Goal: Check status

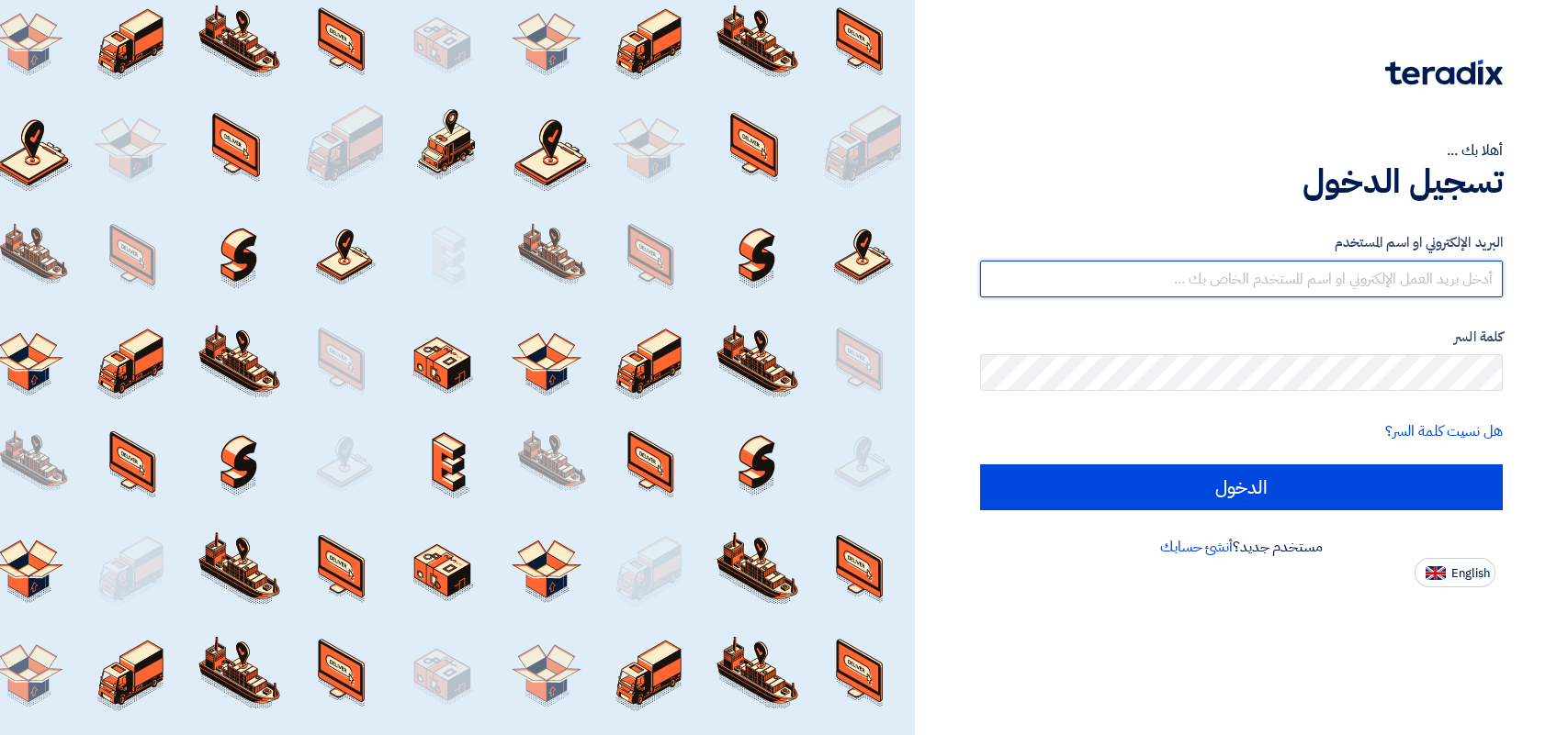
type input "[EMAIL_ADDRESS][DOMAIN_NAME]"
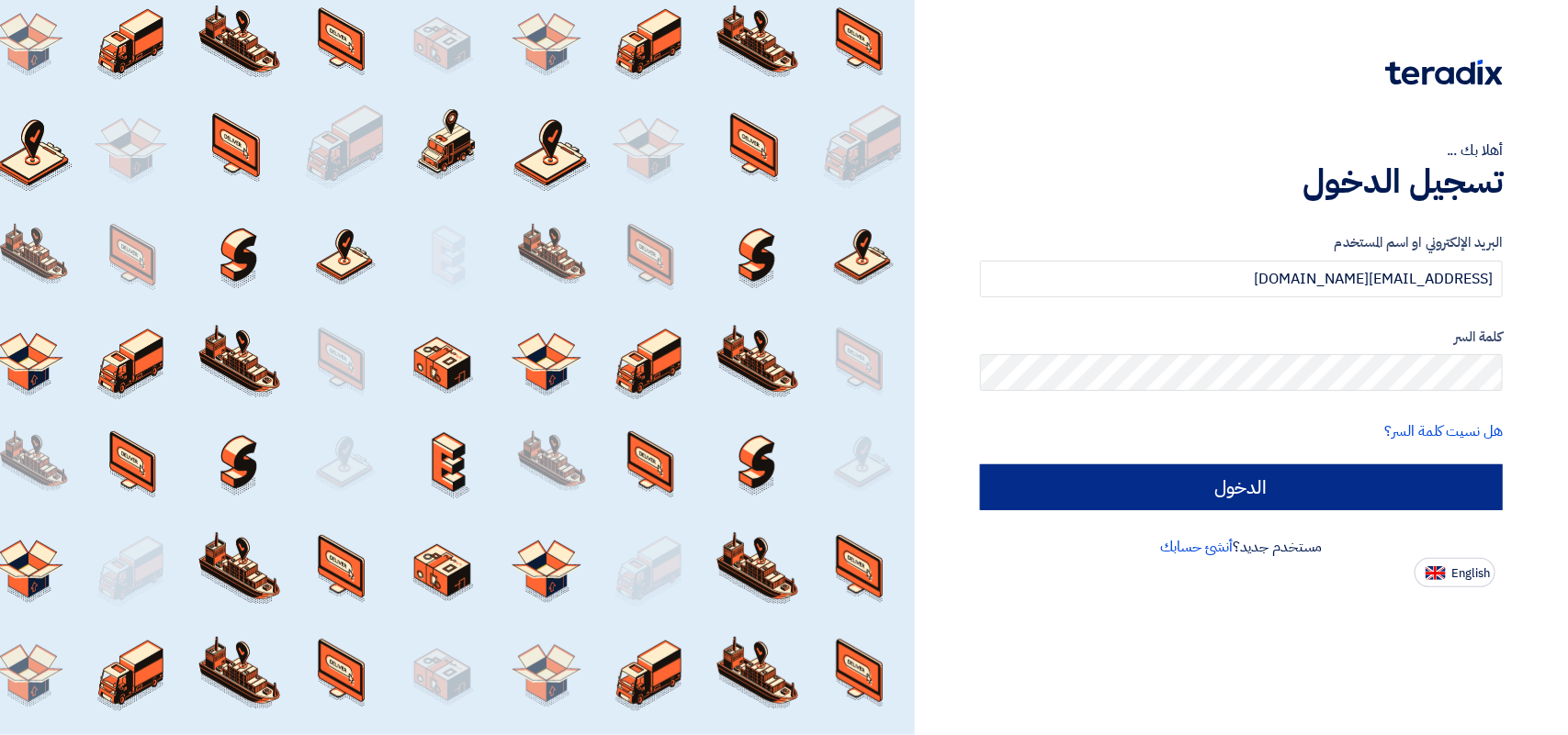
drag, startPoint x: 0, startPoint y: 0, endPoint x: 1293, endPoint y: 493, distance: 1383.8
click at [1307, 514] on div "البريد الإلكتروني او اسم المستخدم [EMAIL_ADDRESS][DOMAIN_NAME] كلمة السر هل نسي…" at bounding box center [1242, 370] width 523 height 329
click at [1293, 492] on input "الدخول" at bounding box center [1242, 487] width 523 height 46
type input "Sign in"
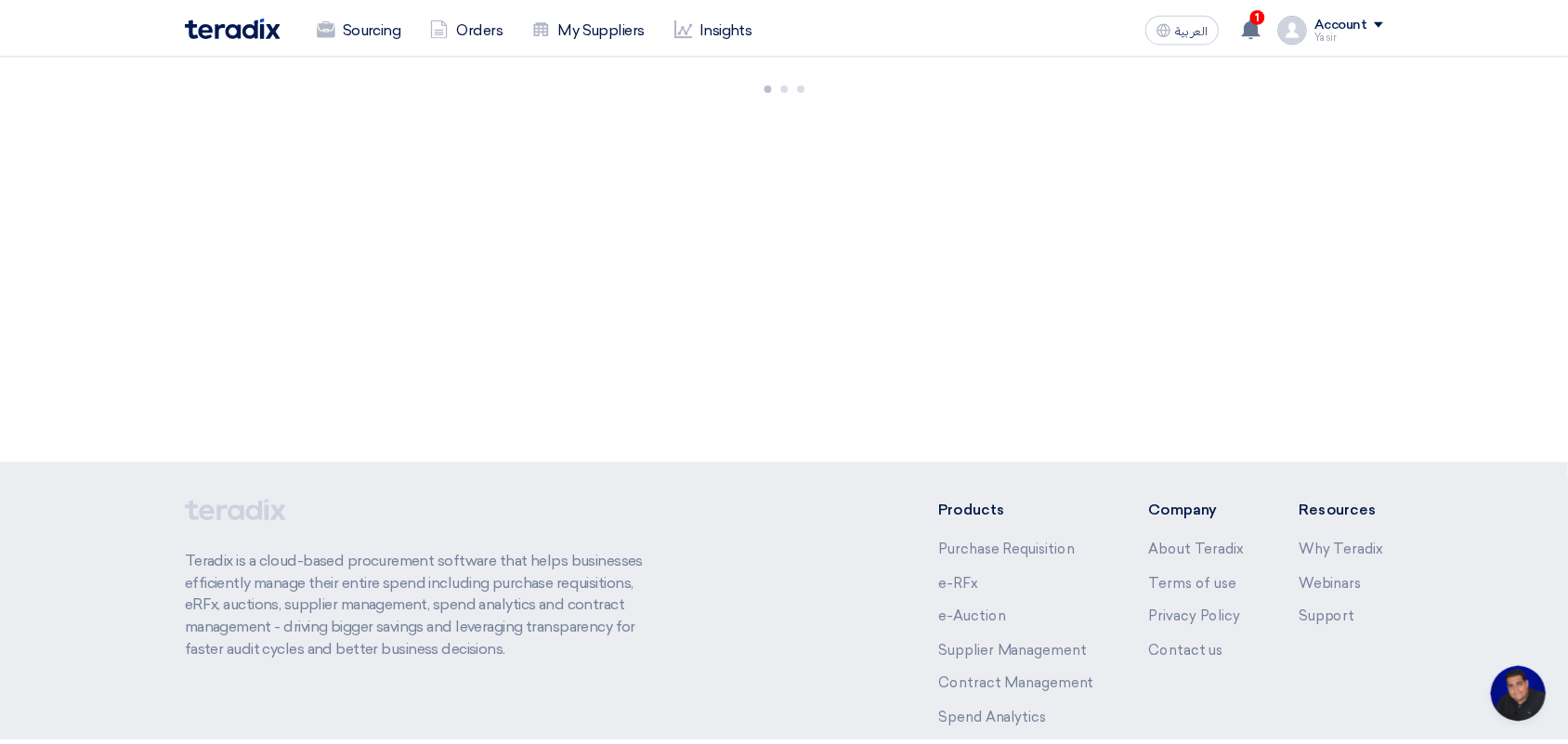
scroll to position [7, 0]
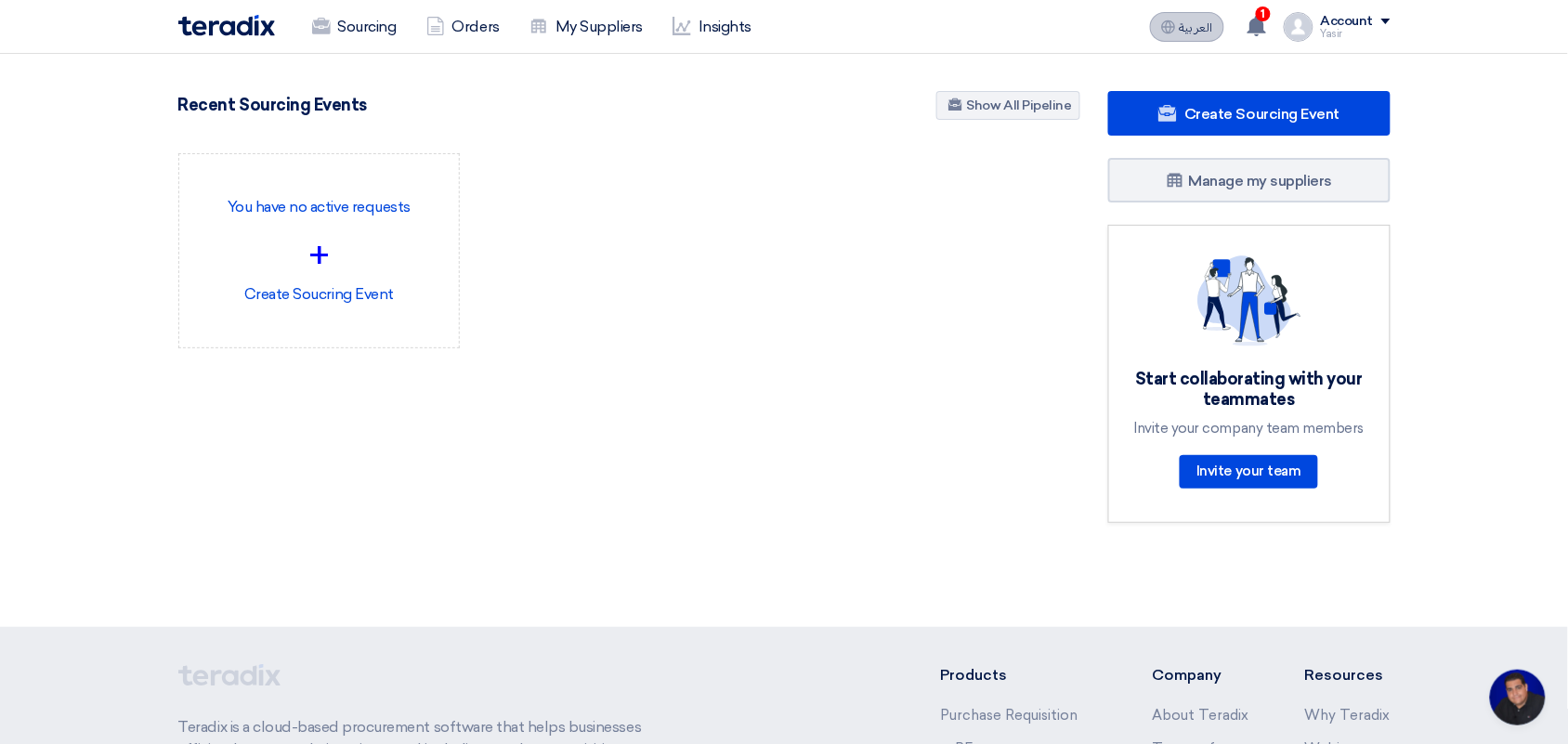
click at [1201, 35] on button "العربية ع" at bounding box center [1187, 27] width 75 height 30
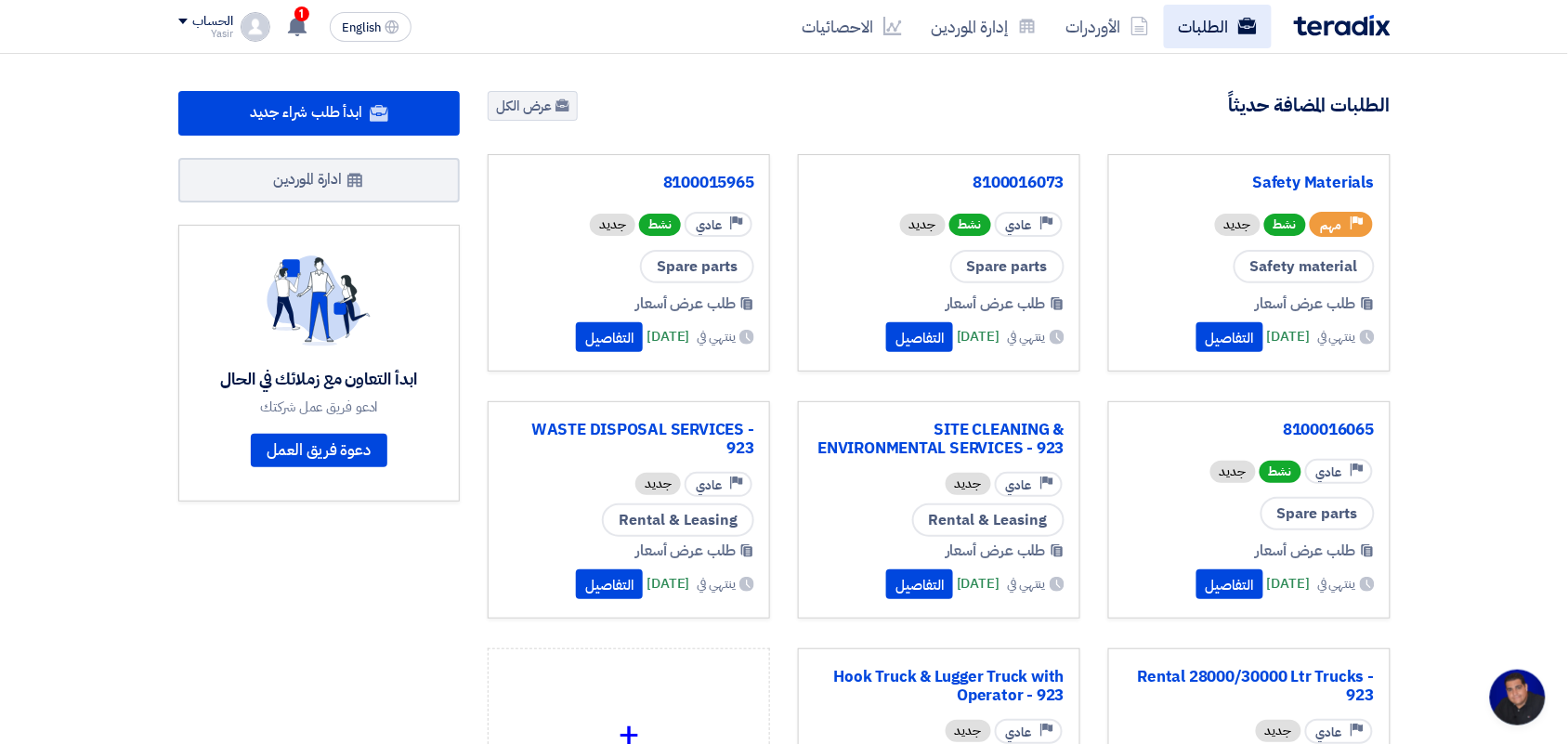
click at [1187, 21] on link "الطلبات" at bounding box center [1218, 27] width 107 height 44
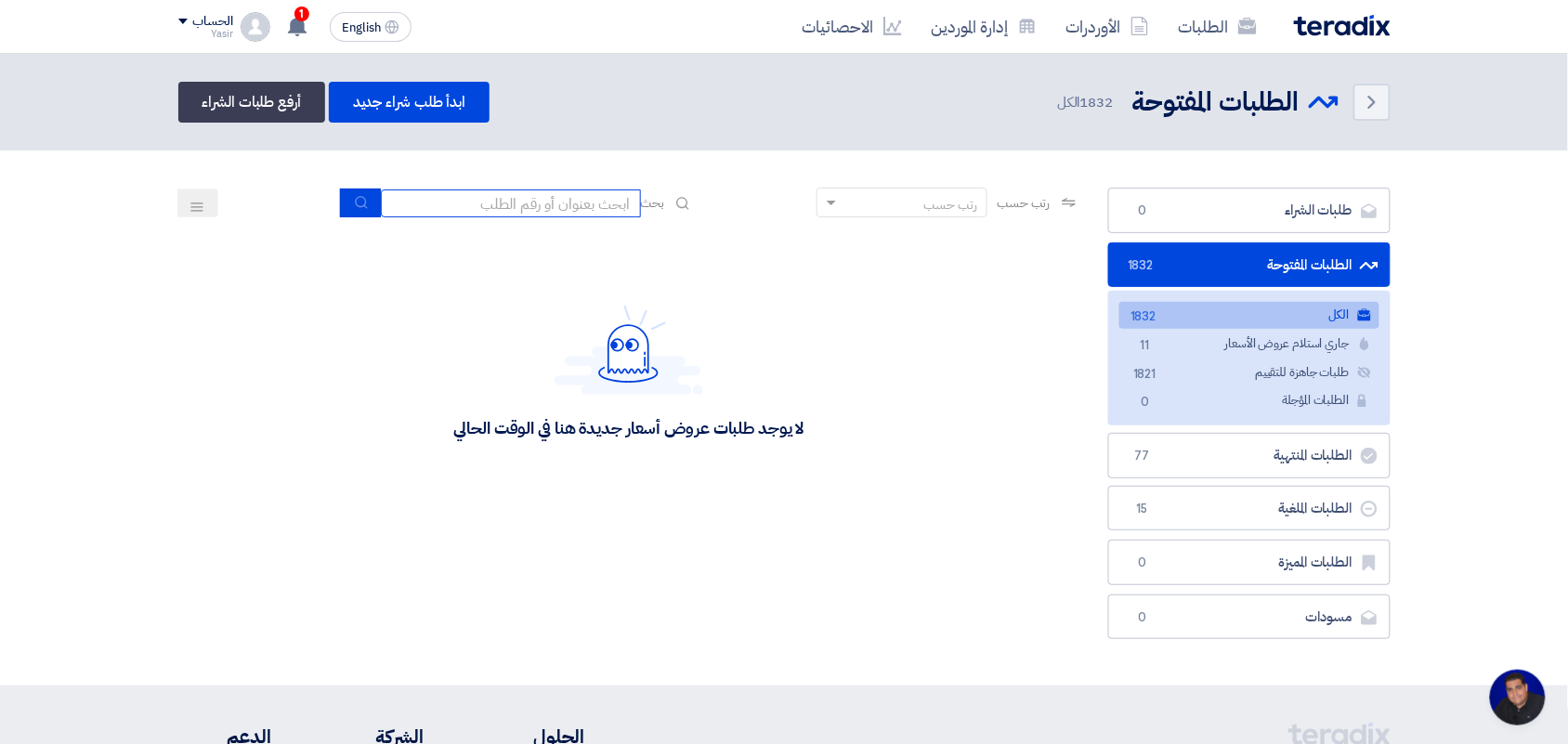
click at [432, 201] on input at bounding box center [511, 204] width 261 height 28
type input "8100015796"
click at [354, 203] on icon "submit" at bounding box center [361, 202] width 15 height 15
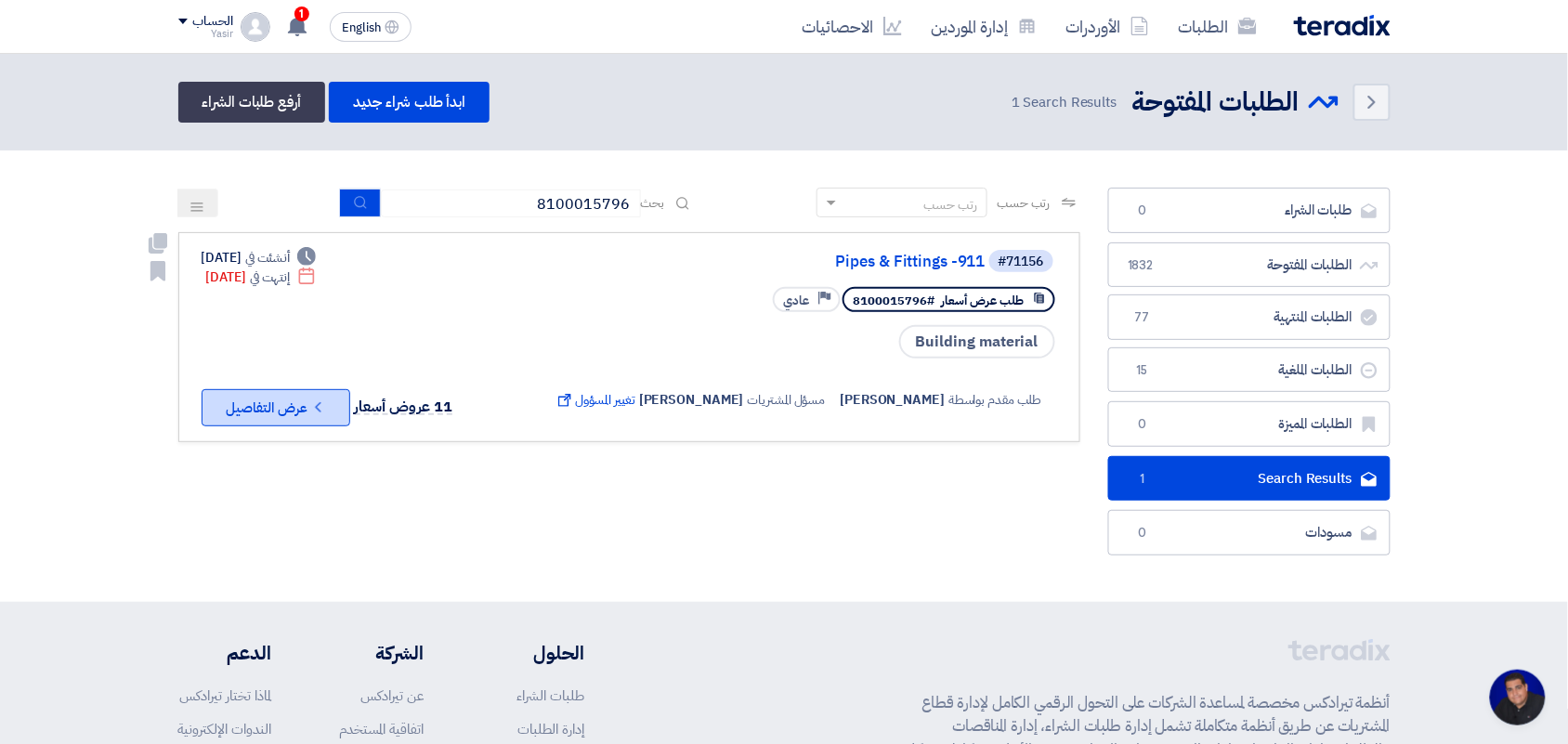
click at [243, 392] on button "Check details عرض التفاصيل" at bounding box center [275, 407] width 148 height 37
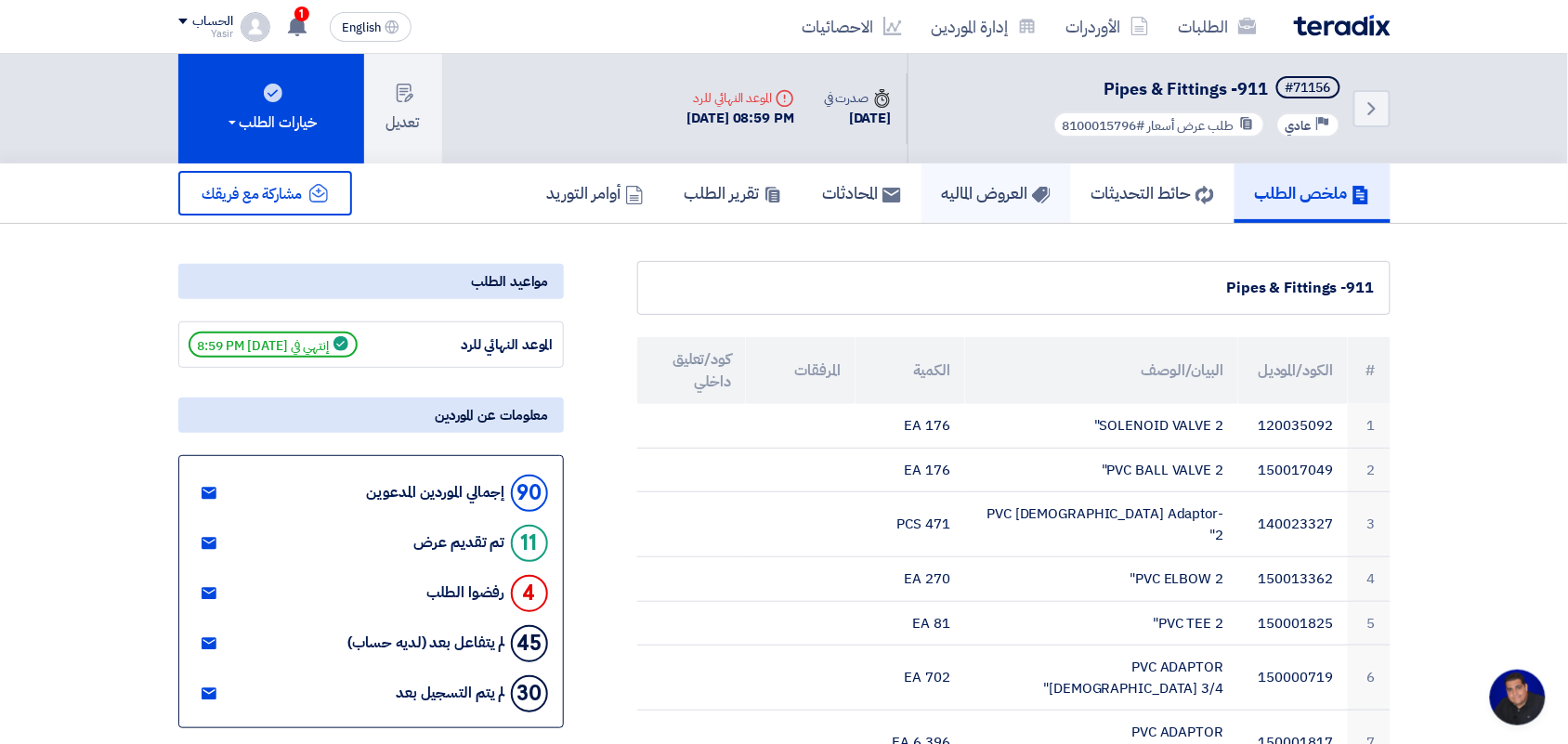
click at [992, 195] on h5 "العروض الماليه" at bounding box center [995, 192] width 108 height 21
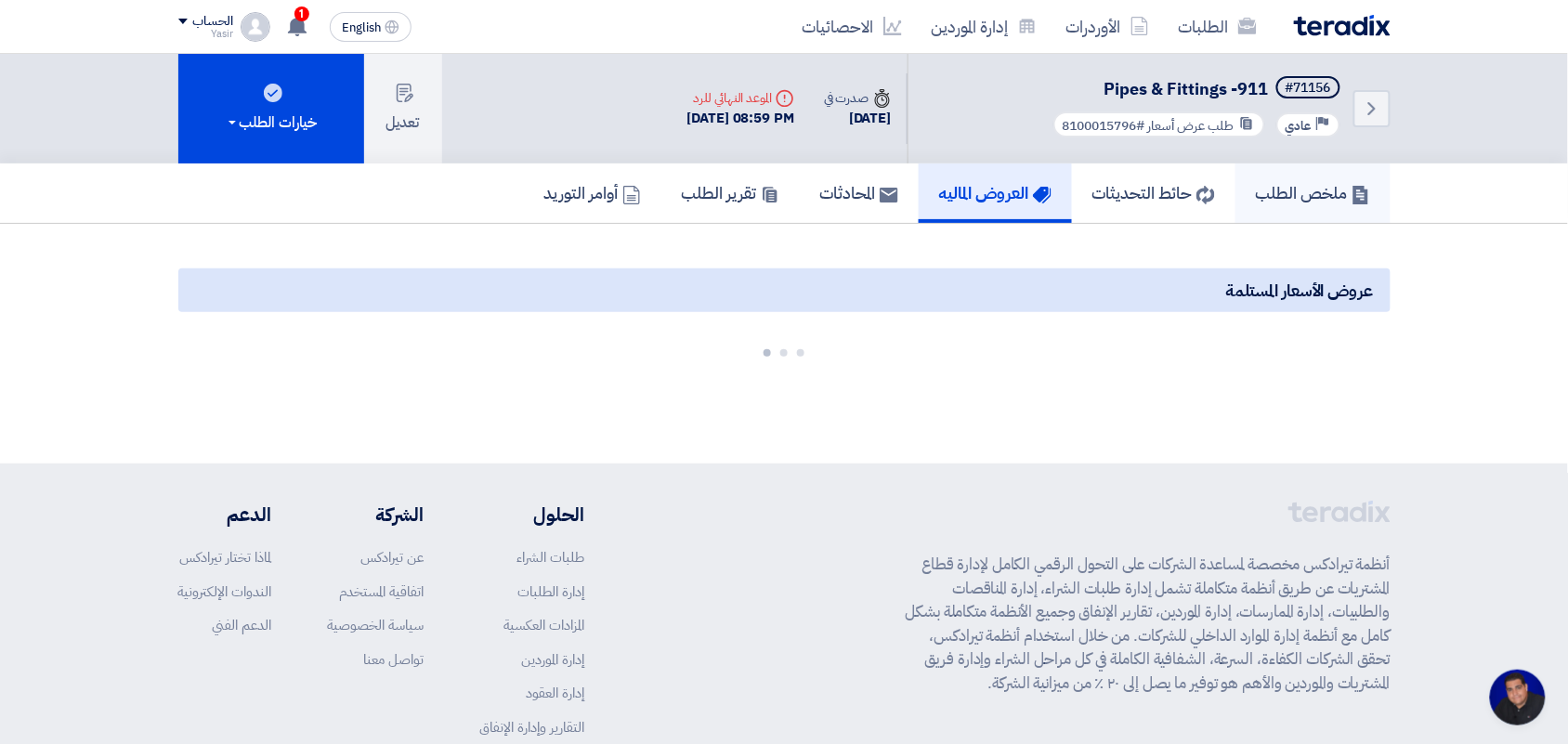
click at [1274, 184] on h5 "ملخص الطلب" at bounding box center [1312, 192] width 114 height 21
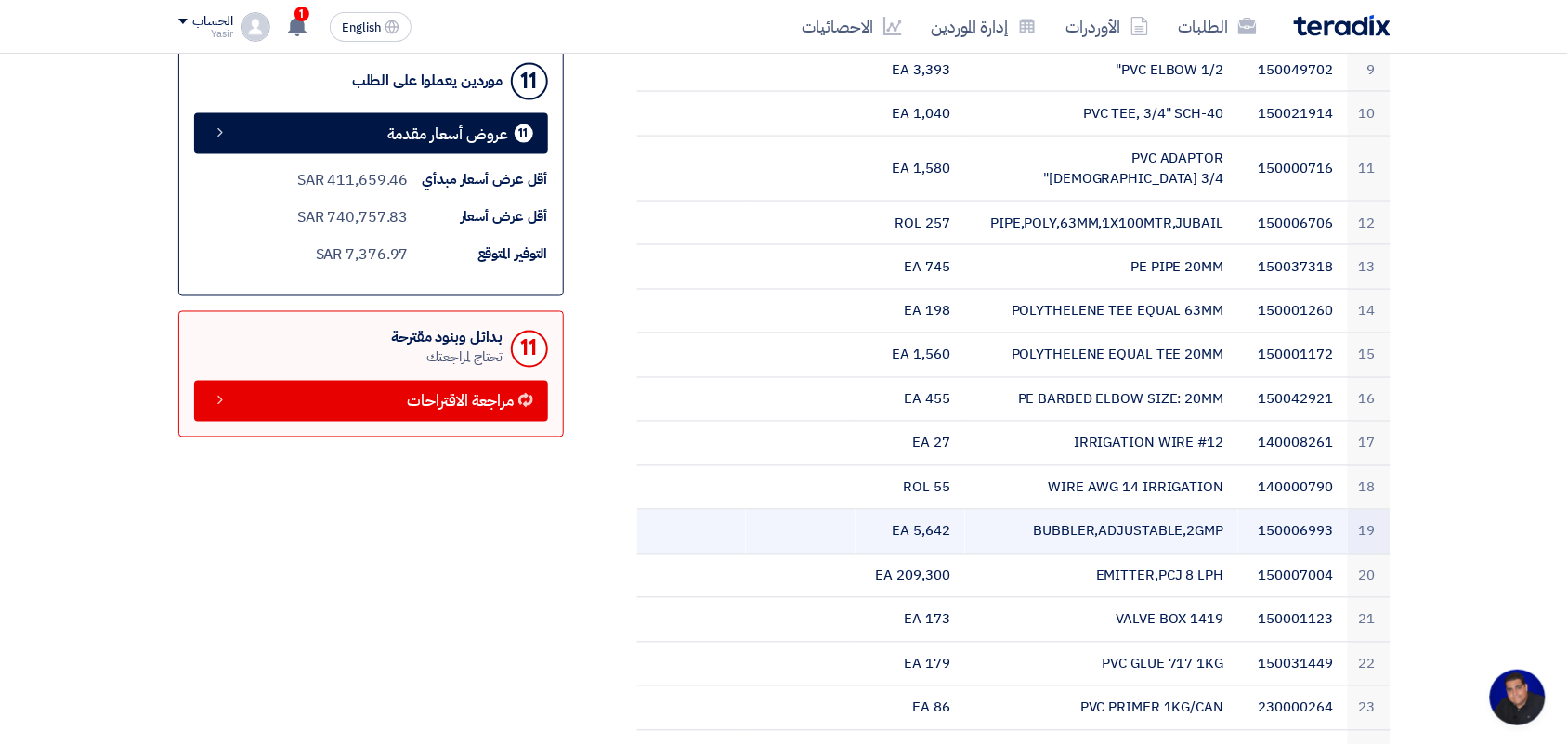
scroll to position [813, 0]
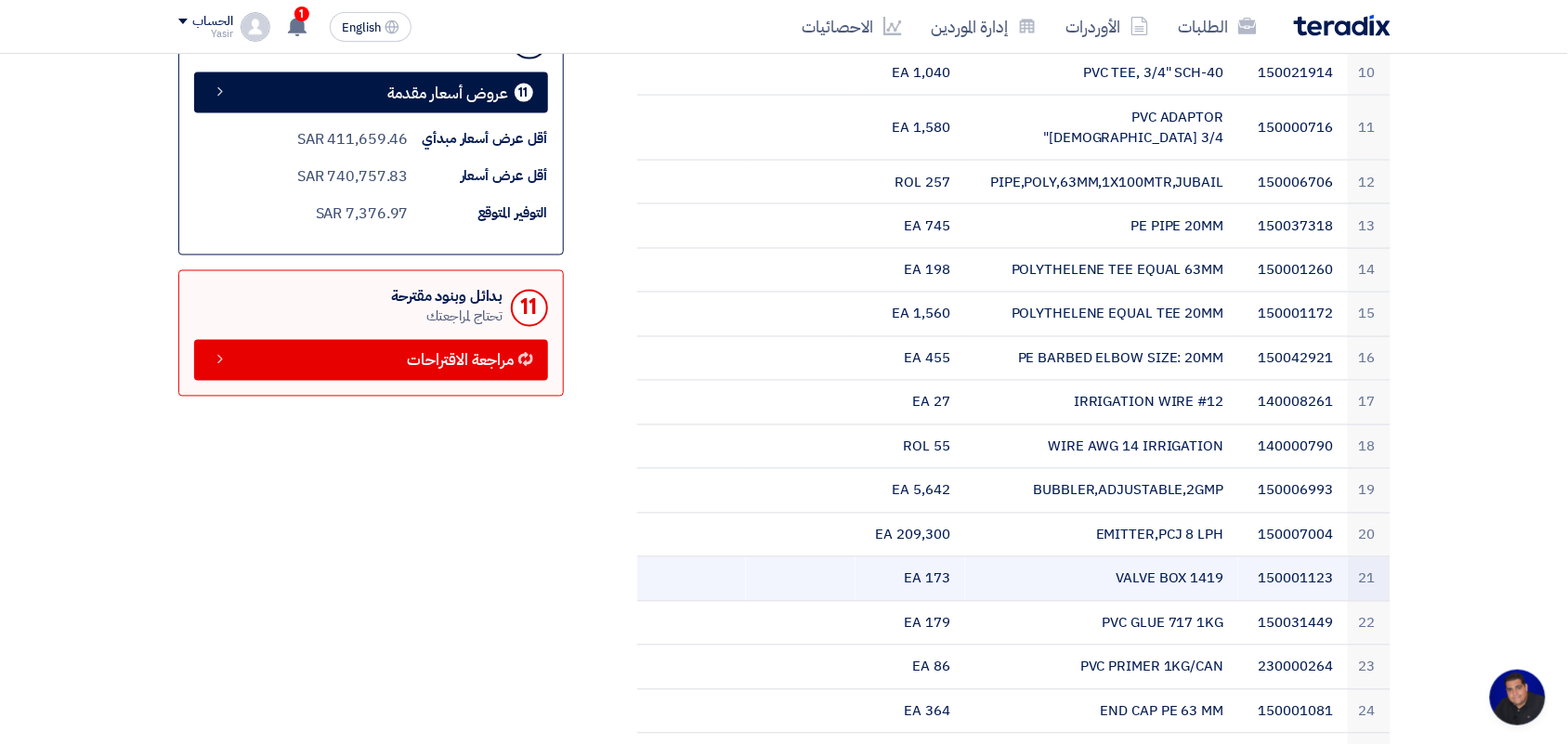
drag, startPoint x: 1118, startPoint y: 498, endPoint x: 1226, endPoint y: 504, distance: 108.2
click at [1226, 558] on td "VALVE BOX 1419" at bounding box center [1102, 580] width 273 height 45
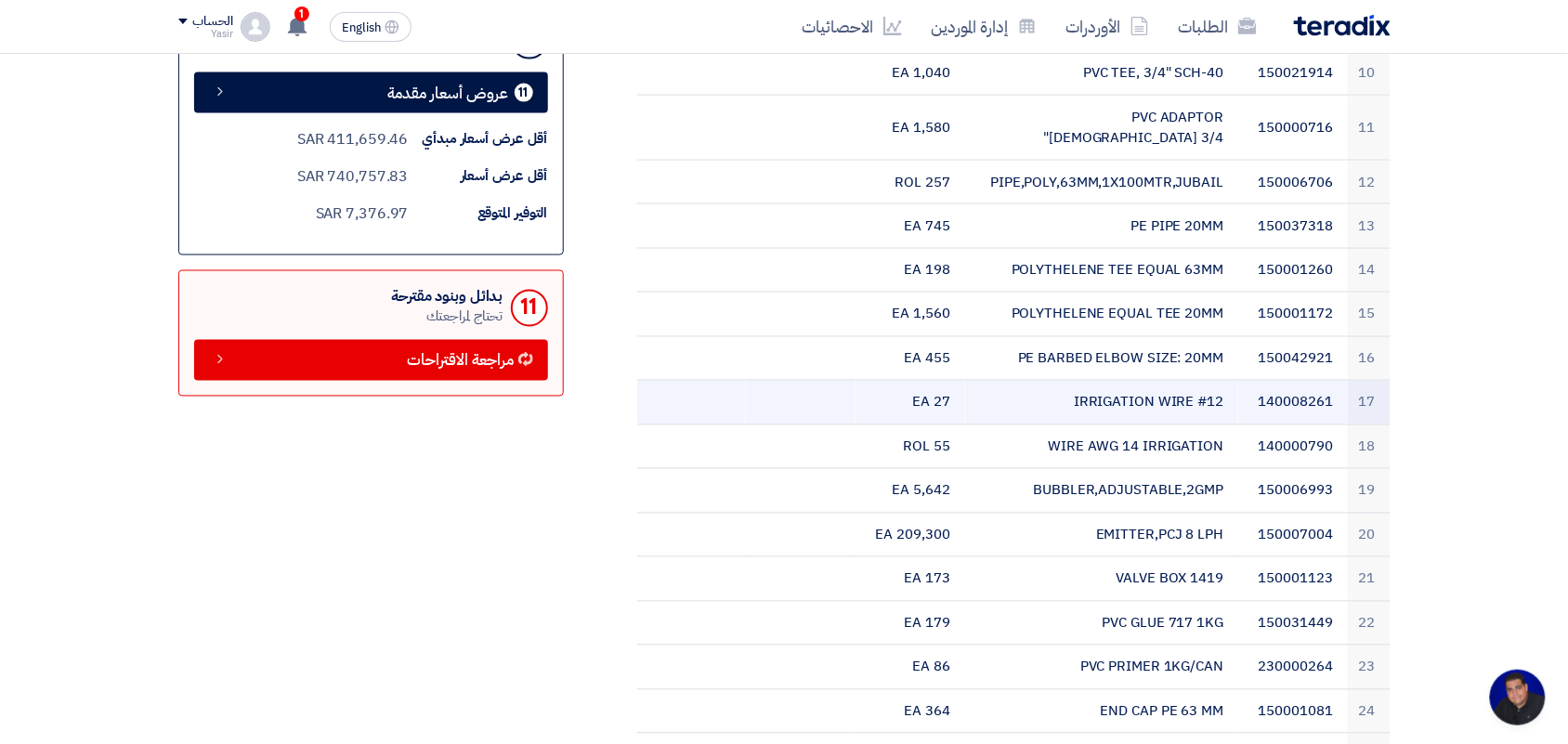
copy td "VALVE BOX 1419"
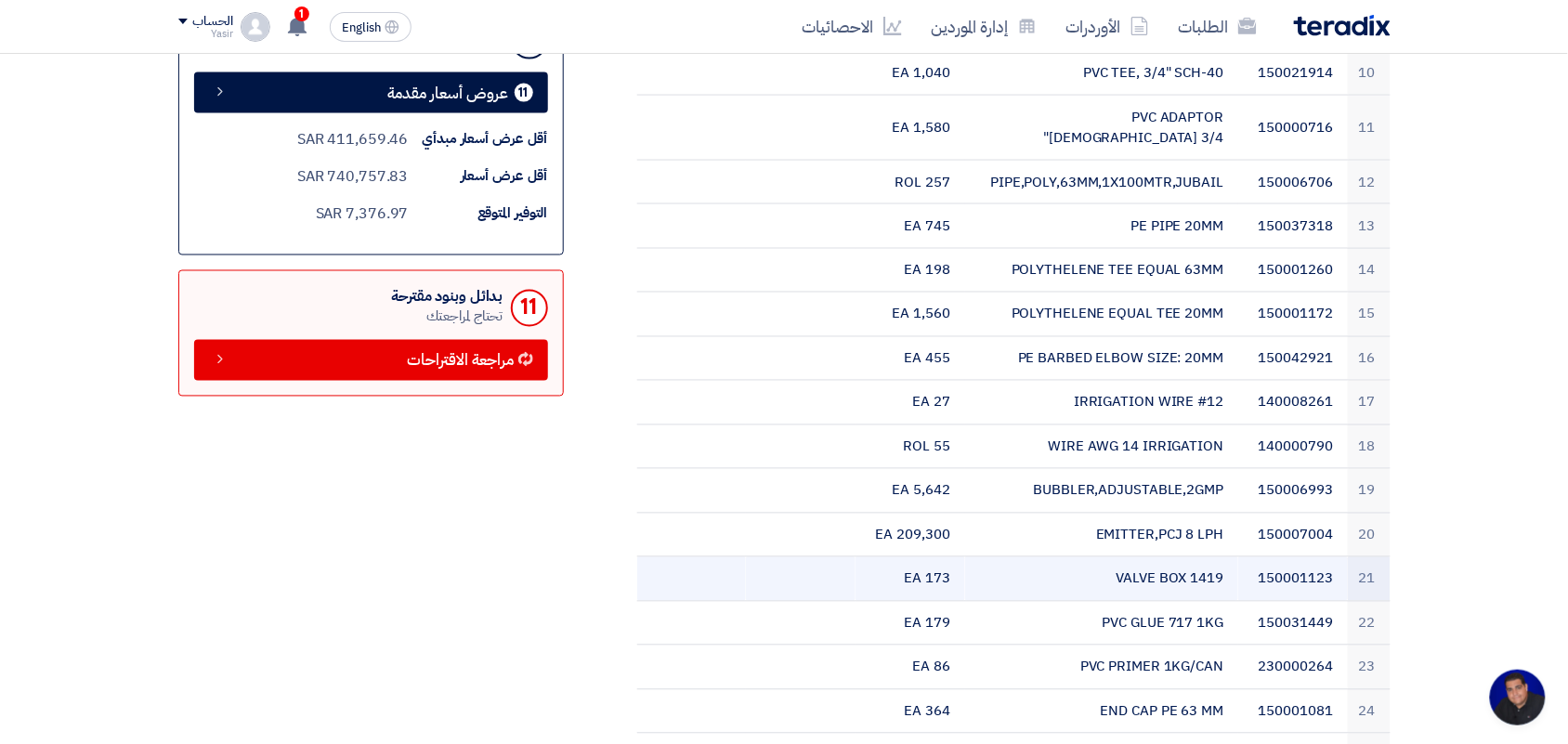
click at [1052, 558] on td "VALVE BOX 1419" at bounding box center [1102, 580] width 273 height 45
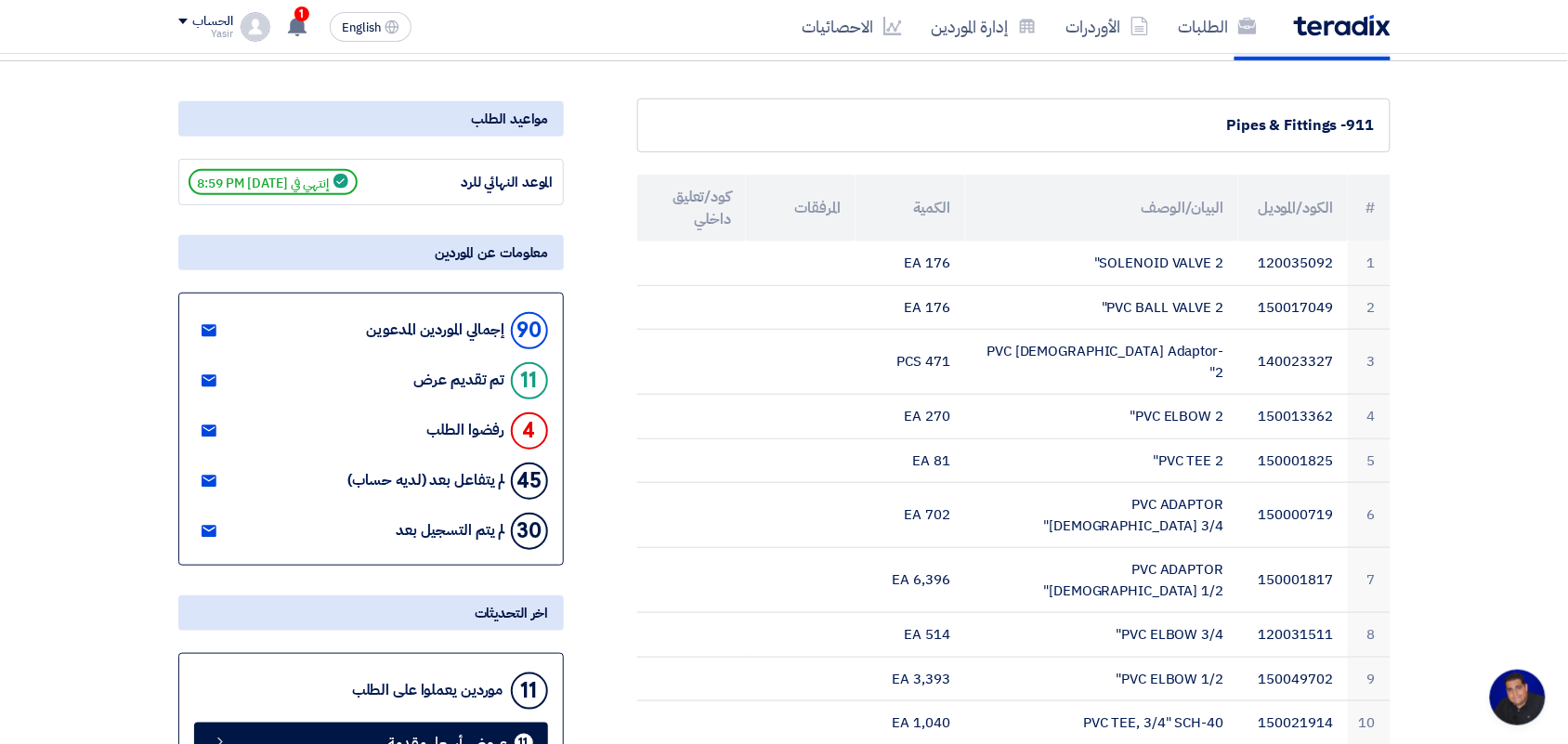
scroll to position [0, 0]
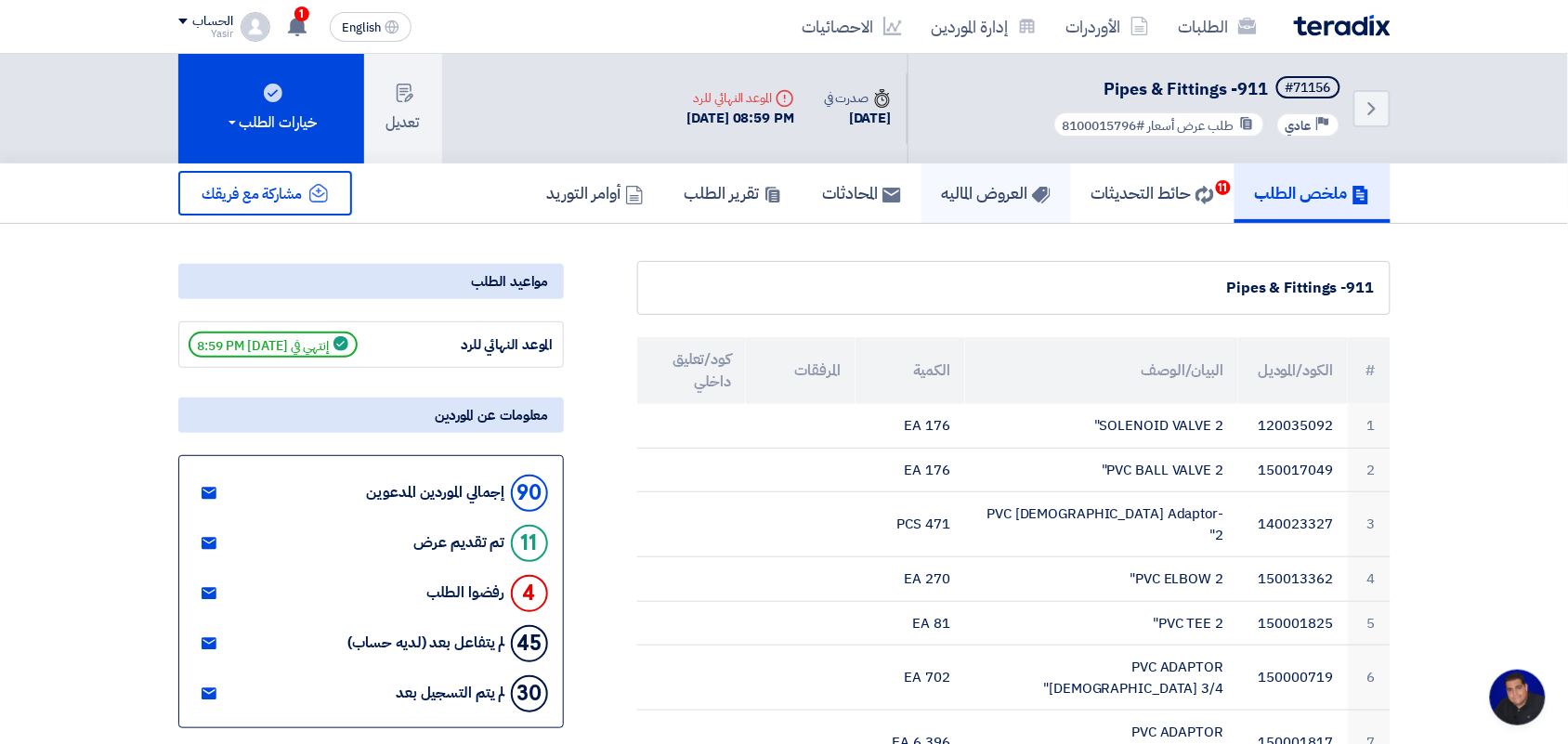
click at [946, 191] on h5 "العروض الماليه" at bounding box center [995, 192] width 108 height 21
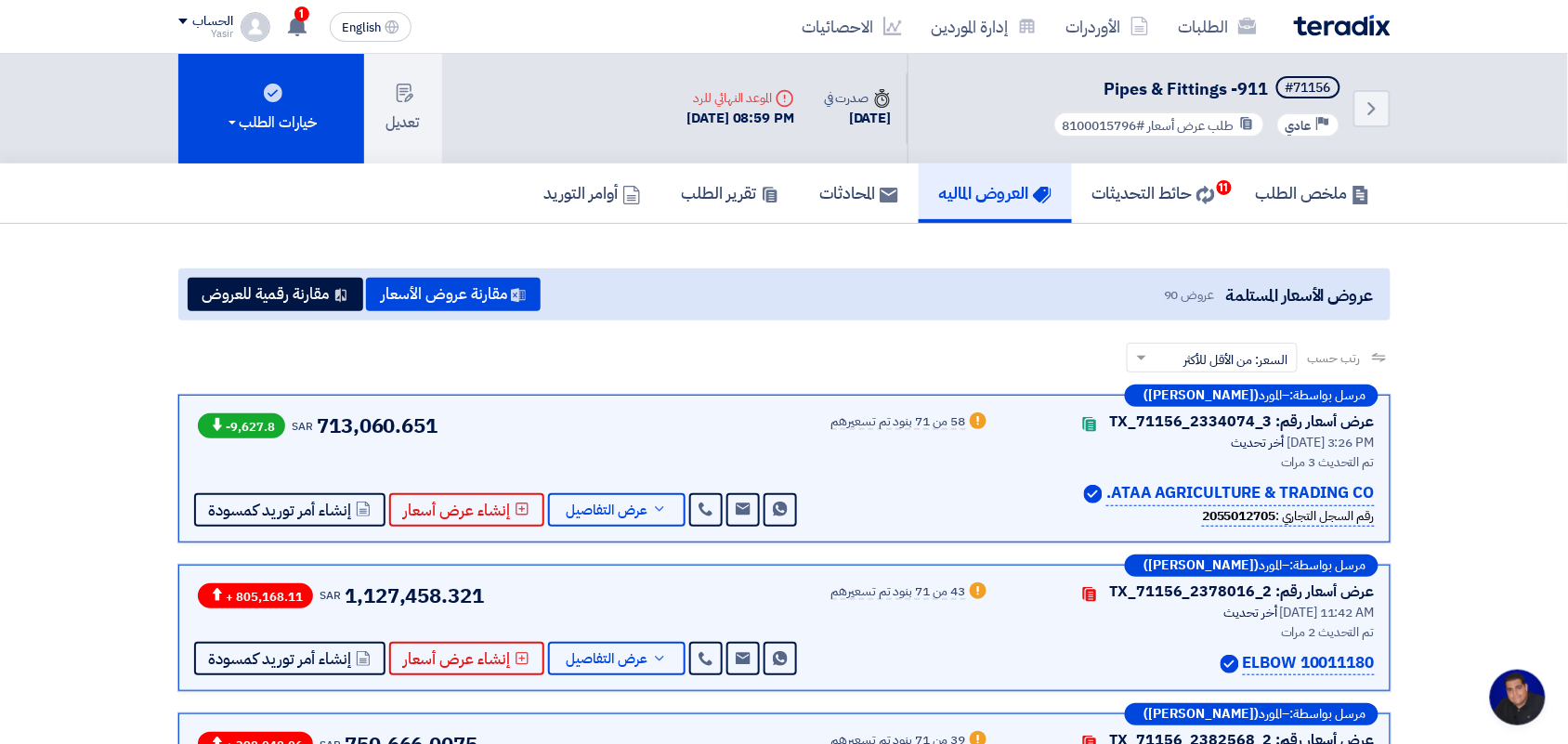
drag, startPoint x: 867, startPoint y: 277, endPoint x: 970, endPoint y: 737, distance: 471.4
click at [867, 277] on div "عروض الأسعار المستلمة عروض 90 مقارنة عروض الأسعار مقارنة رقمية للعروض" at bounding box center [784, 294] width 1212 height 52
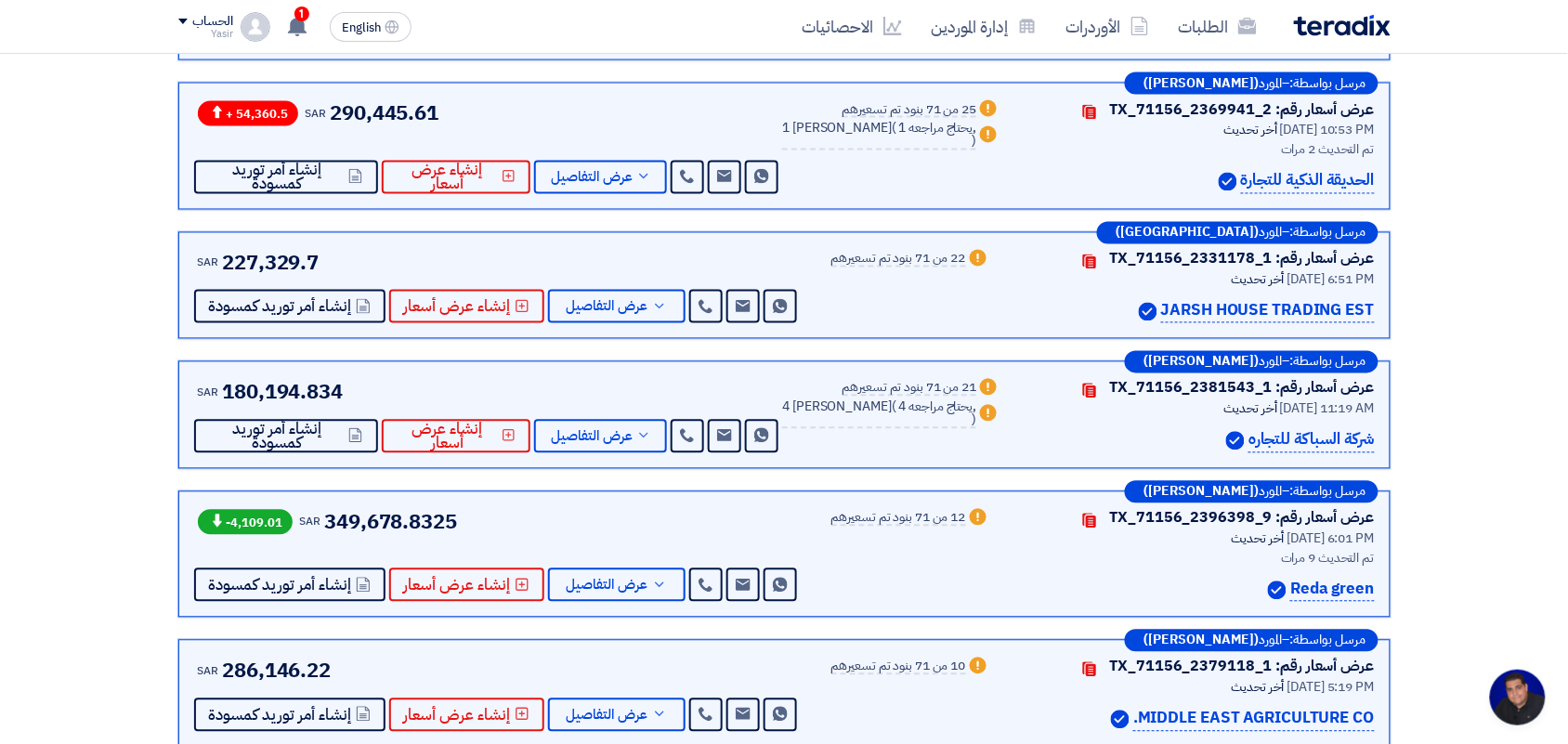
scroll to position [1045, 0]
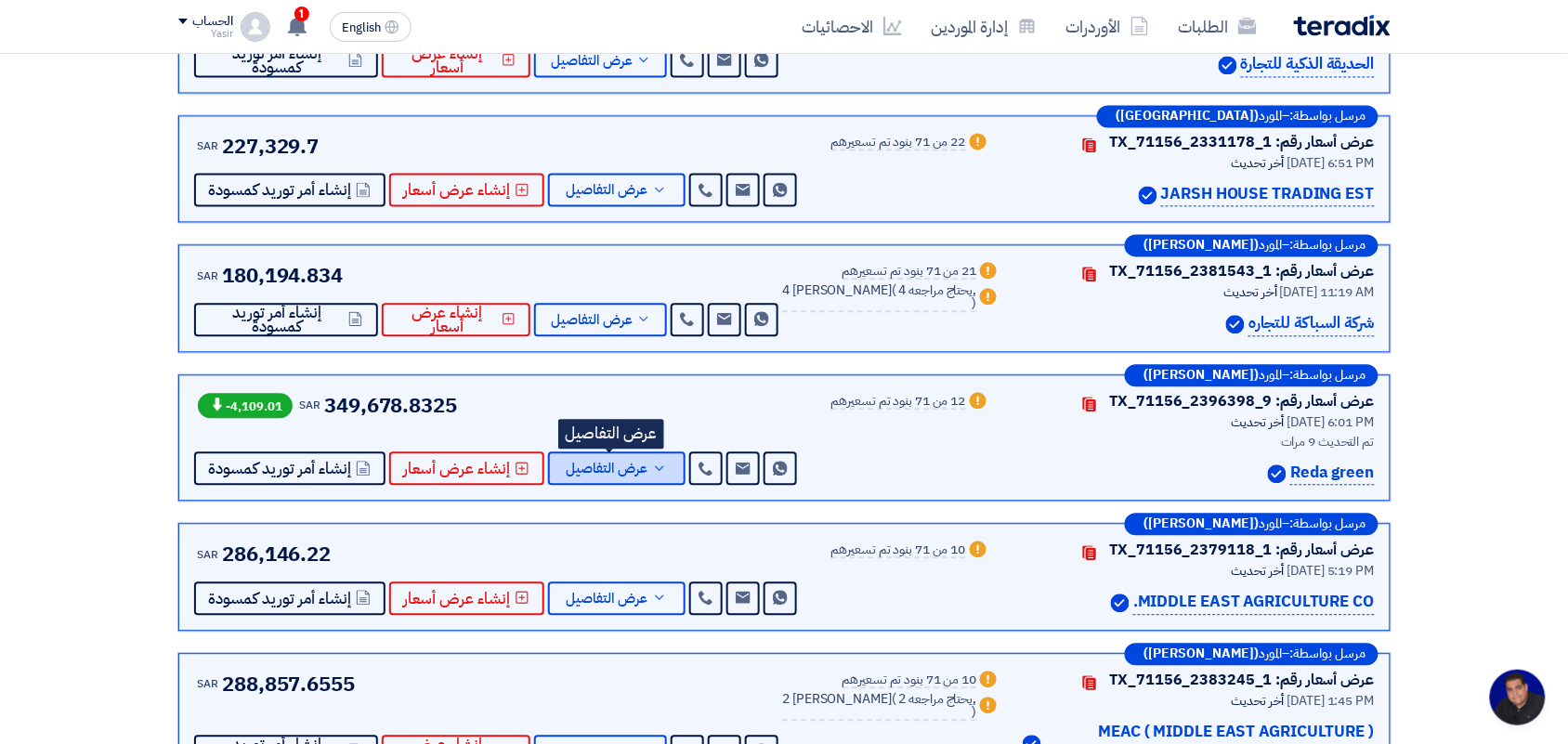
click at [601, 465] on span "عرض التفاصيل" at bounding box center [608, 469] width 82 height 14
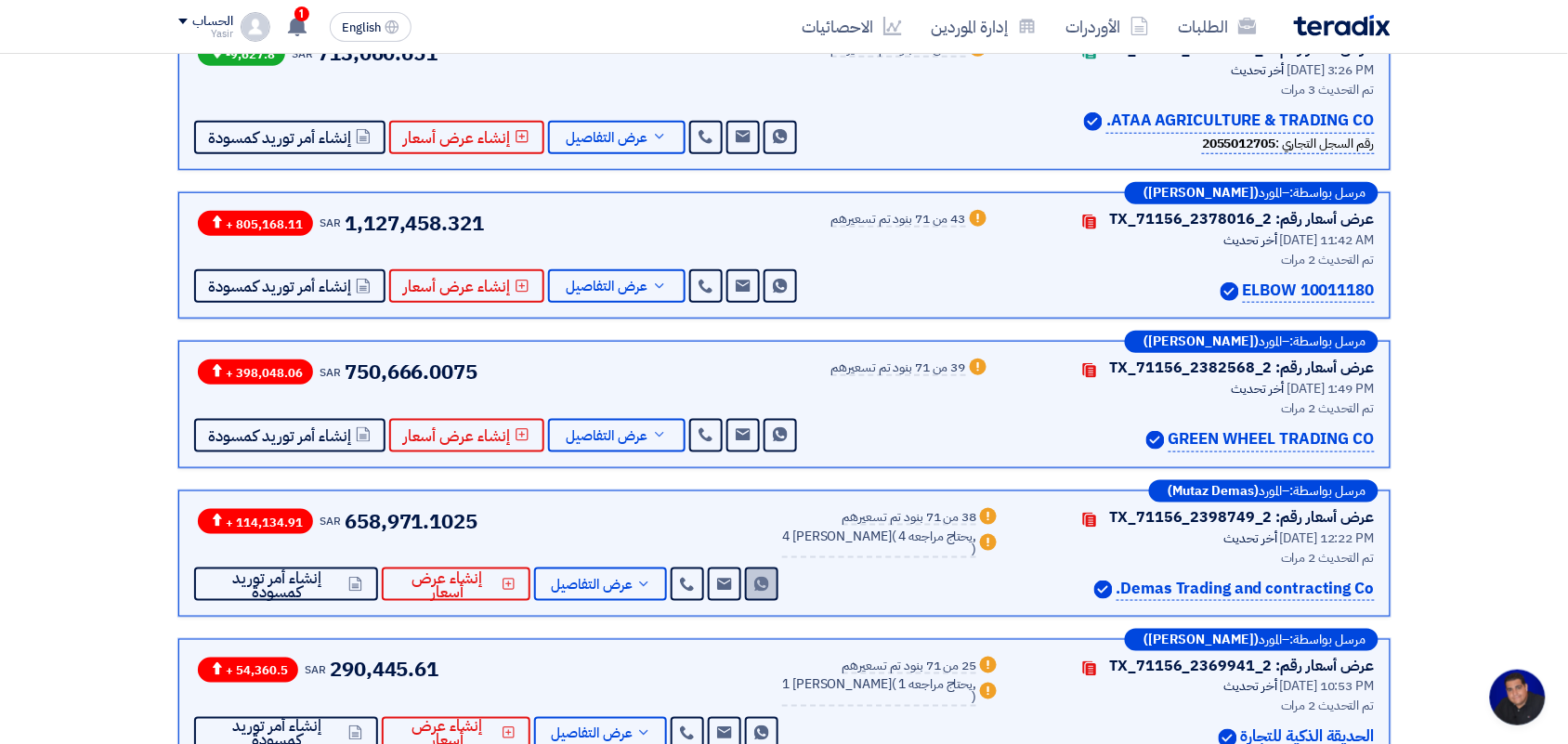
scroll to position [697, 0]
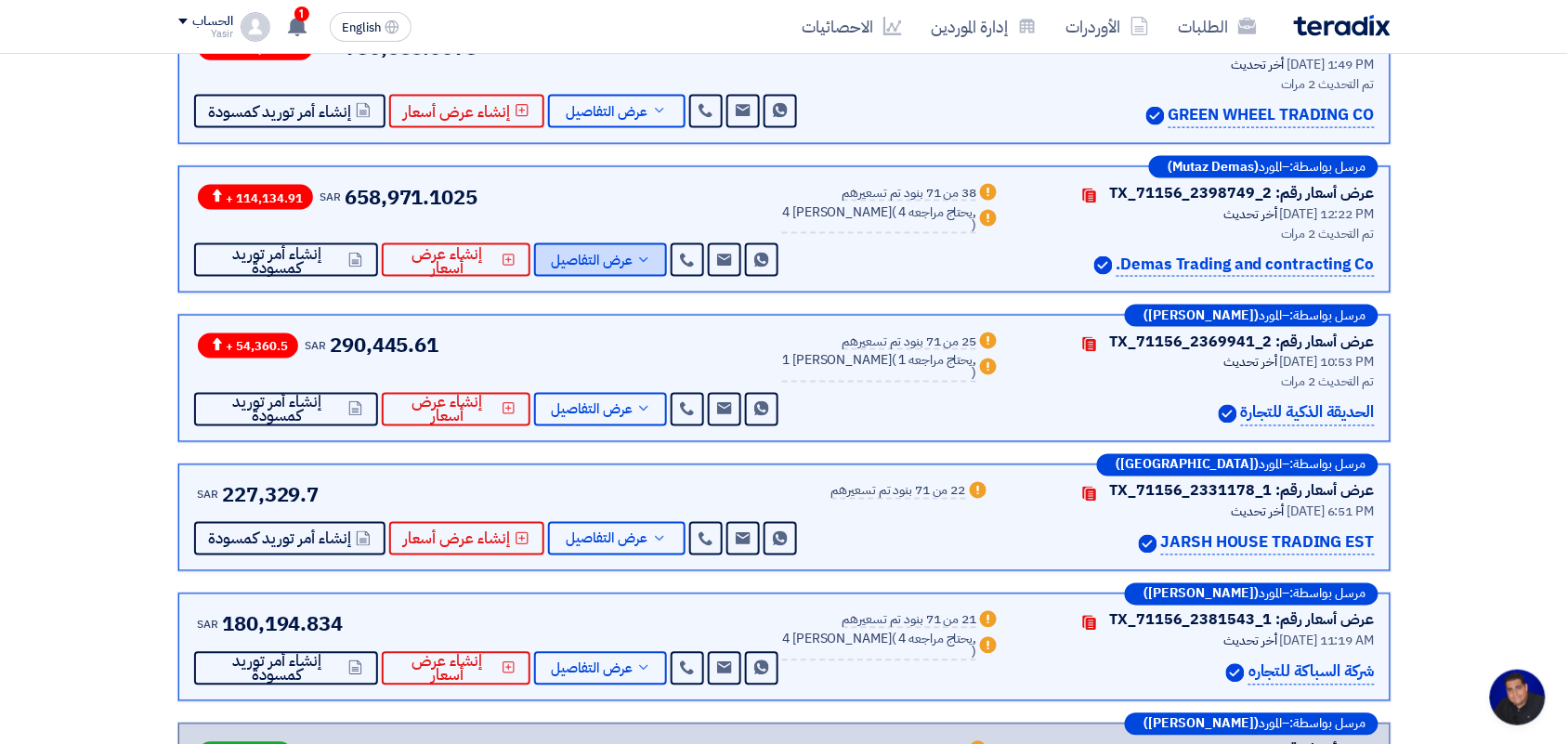
click at [617, 265] on span "عرض التفاصيل" at bounding box center [592, 261] width 82 height 14
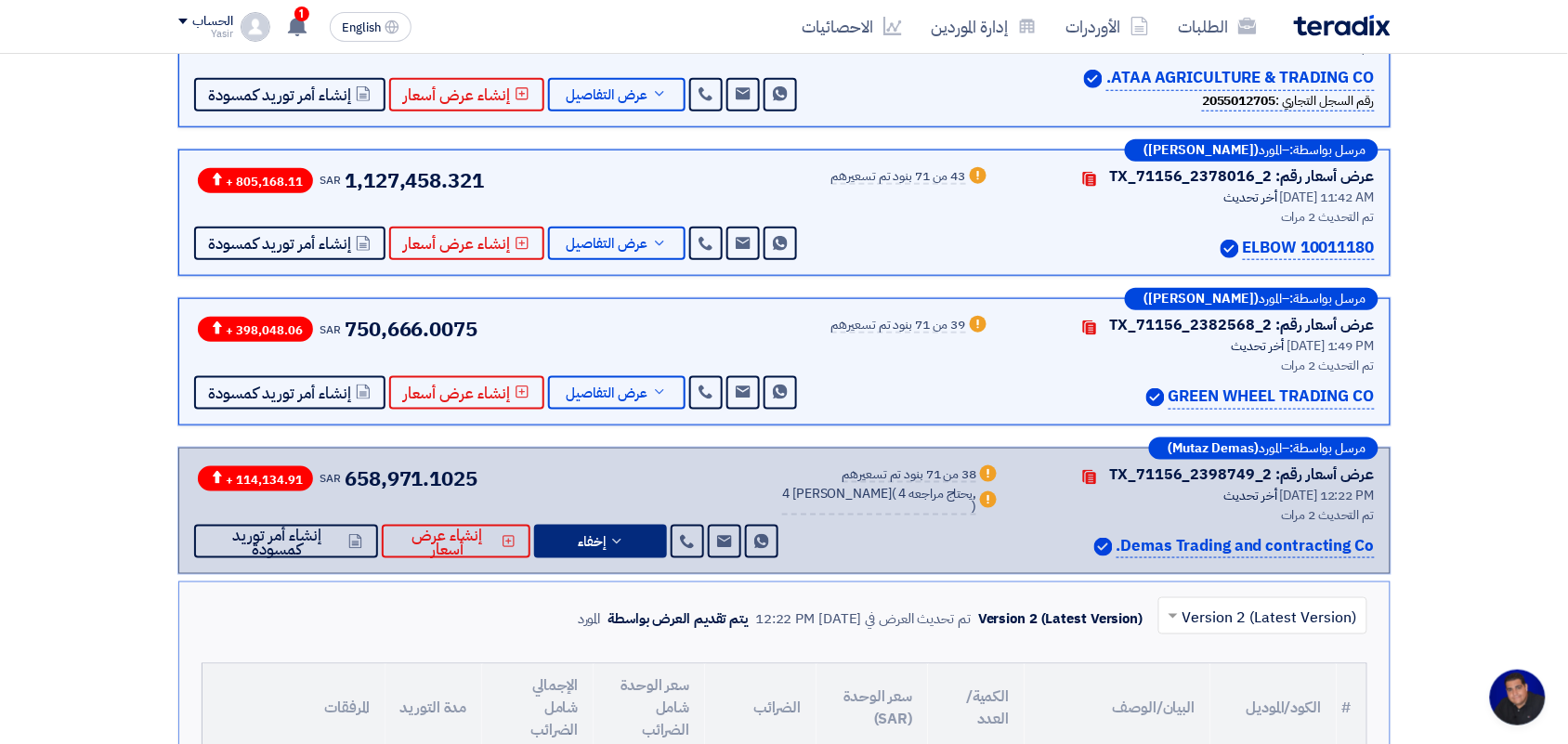
scroll to position [348, 0]
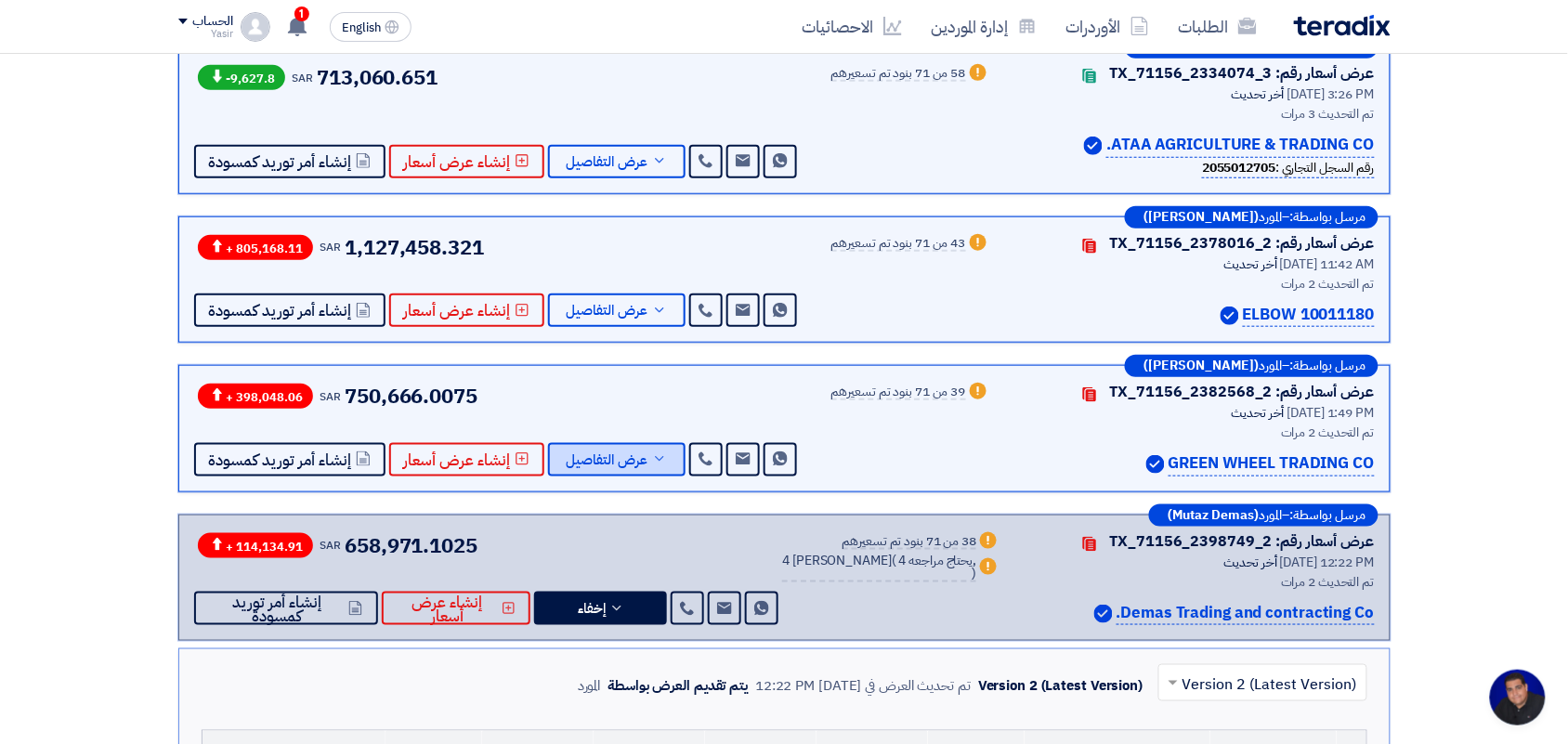
click at [633, 462] on span "عرض التفاصيل" at bounding box center [608, 461] width 82 height 14
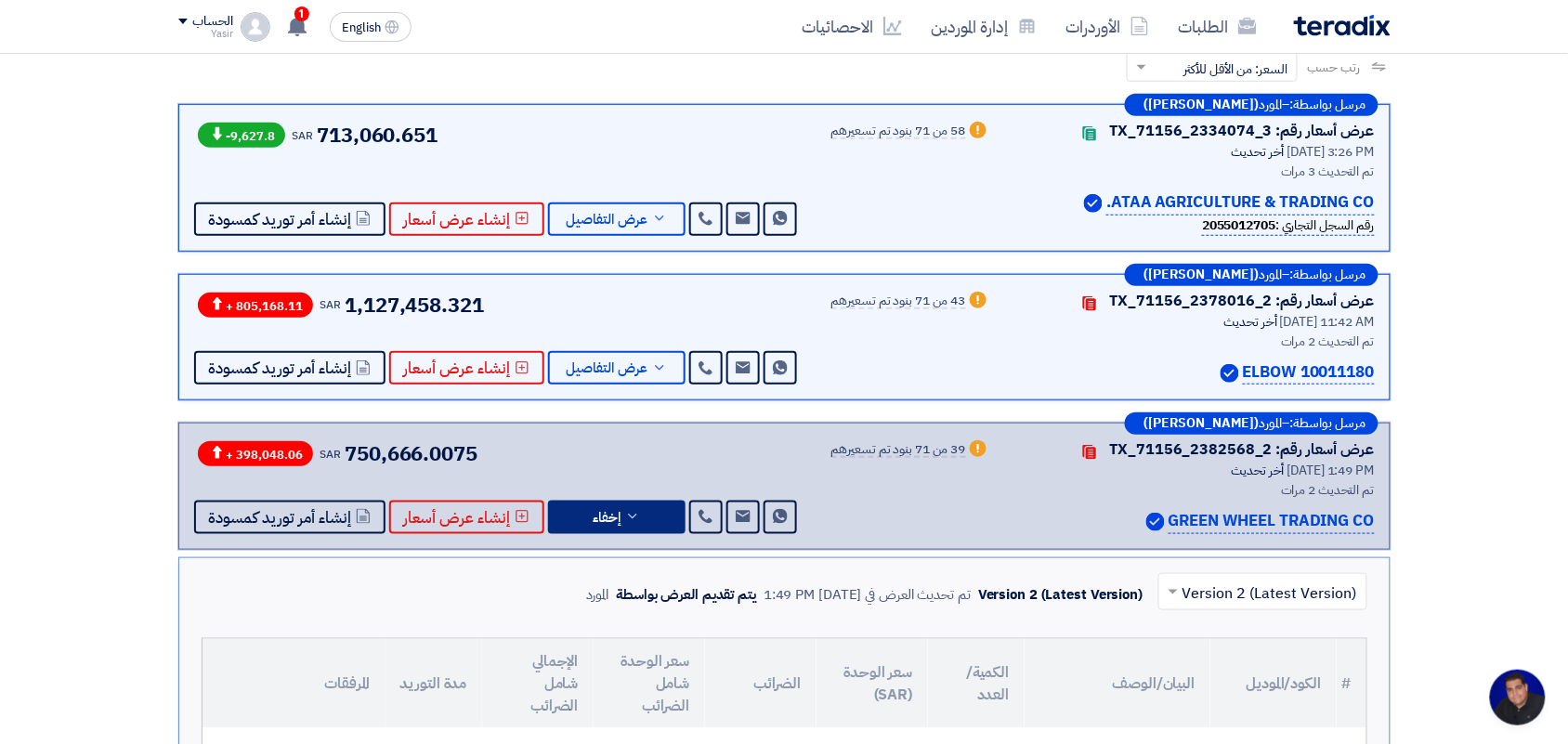
scroll to position [233, 0]
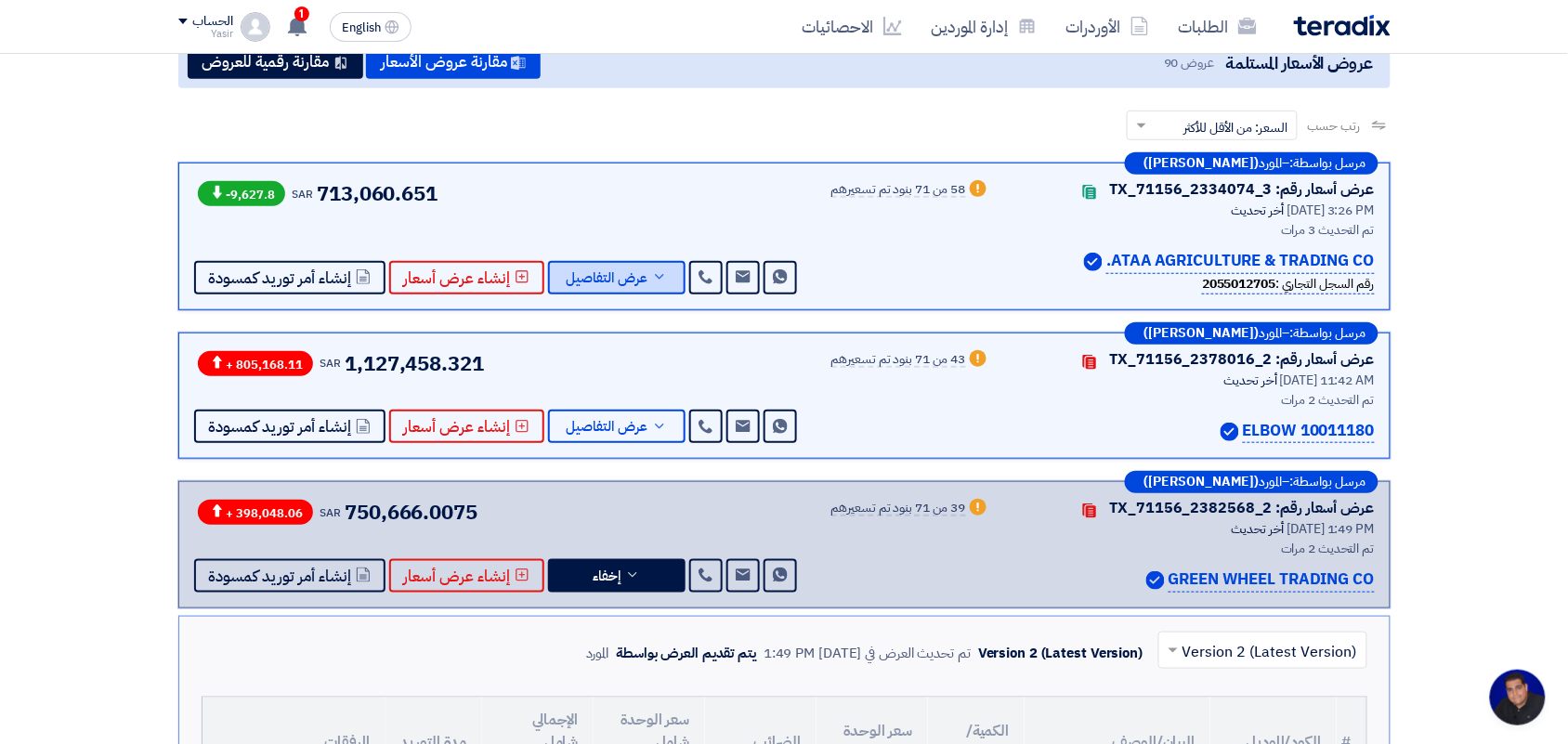
click at [610, 272] on span "عرض التفاصيل" at bounding box center [608, 279] width 82 height 14
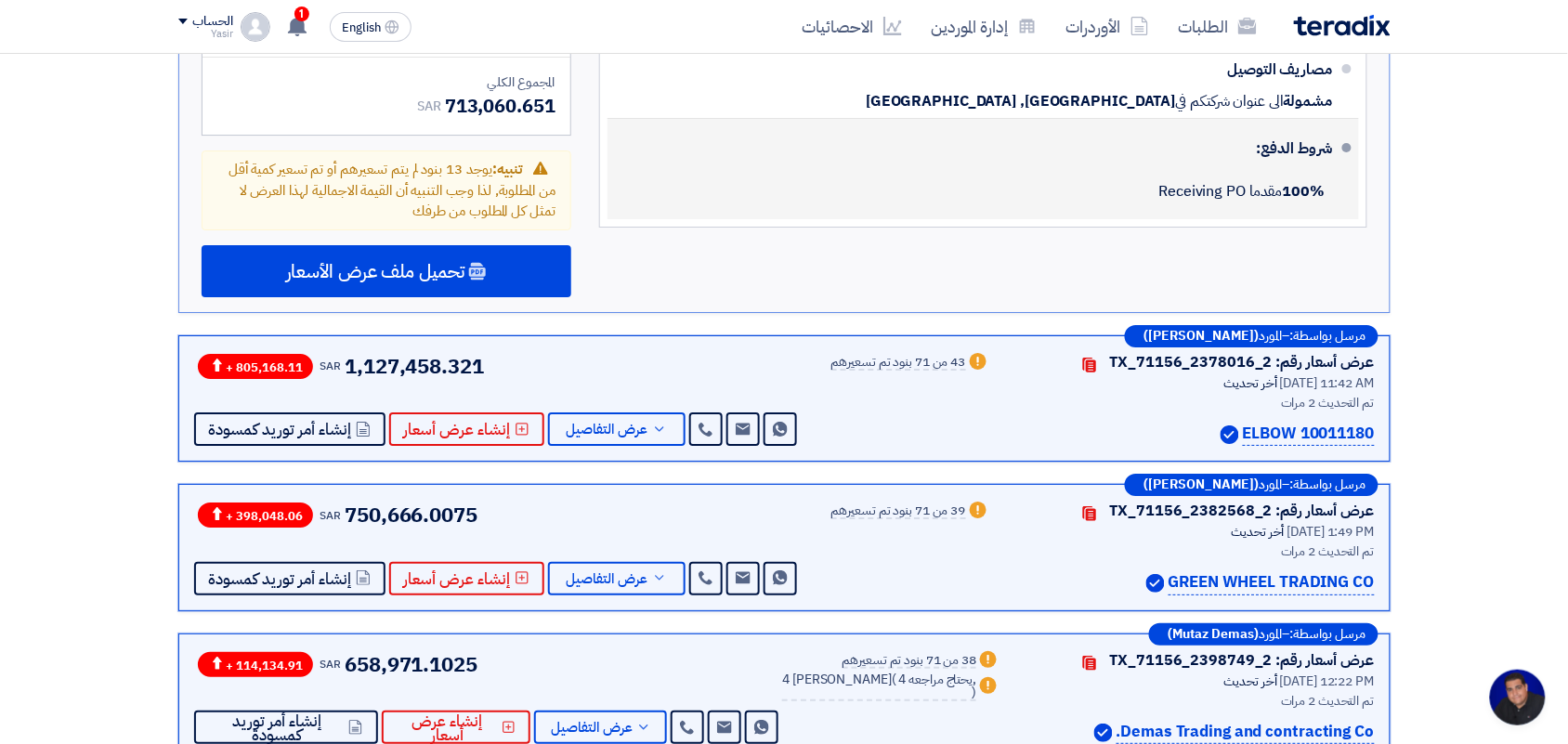
scroll to position [6041, 0]
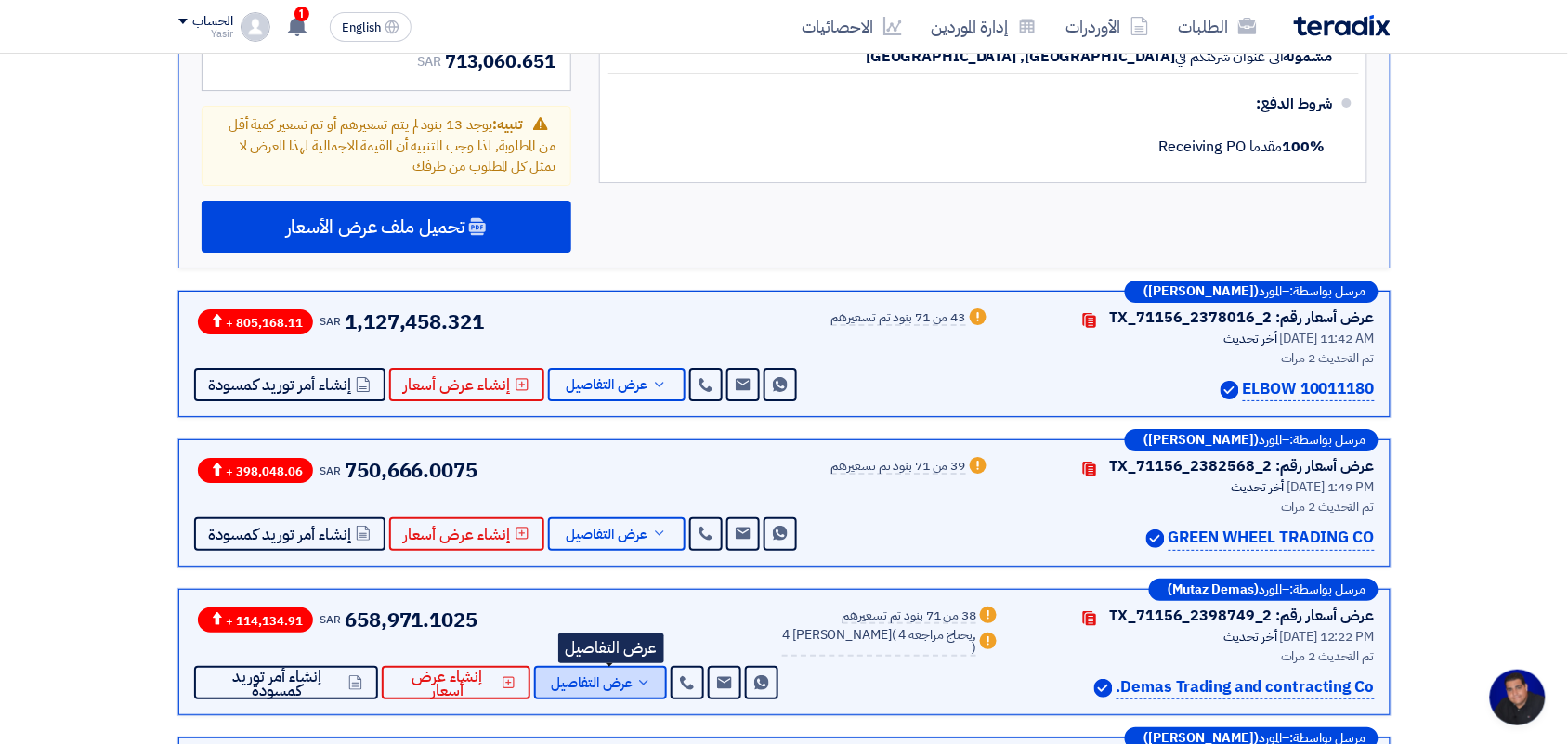
click at [617, 676] on span "عرض التفاصيل" at bounding box center [592, 683] width 82 height 14
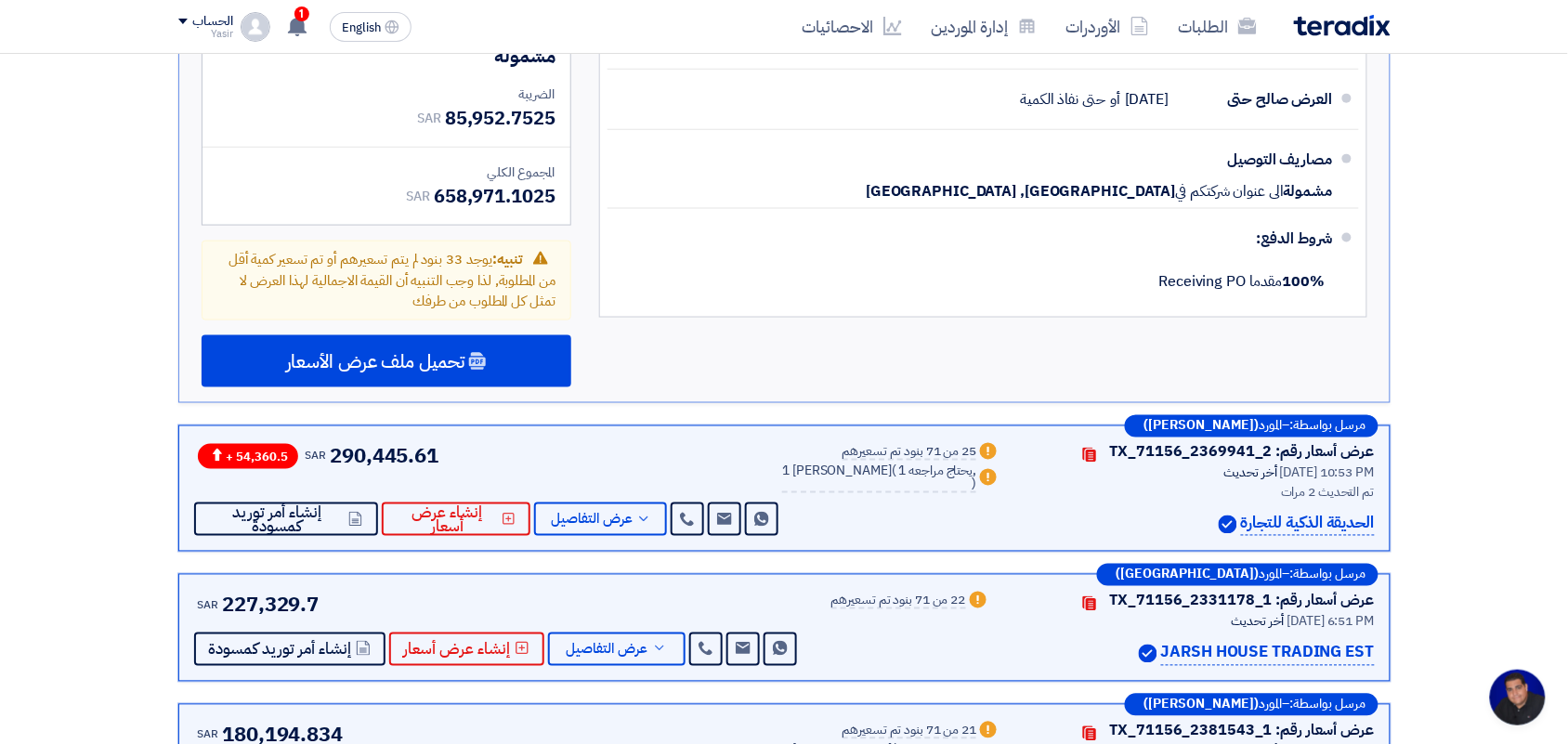
scroll to position [6853, 0]
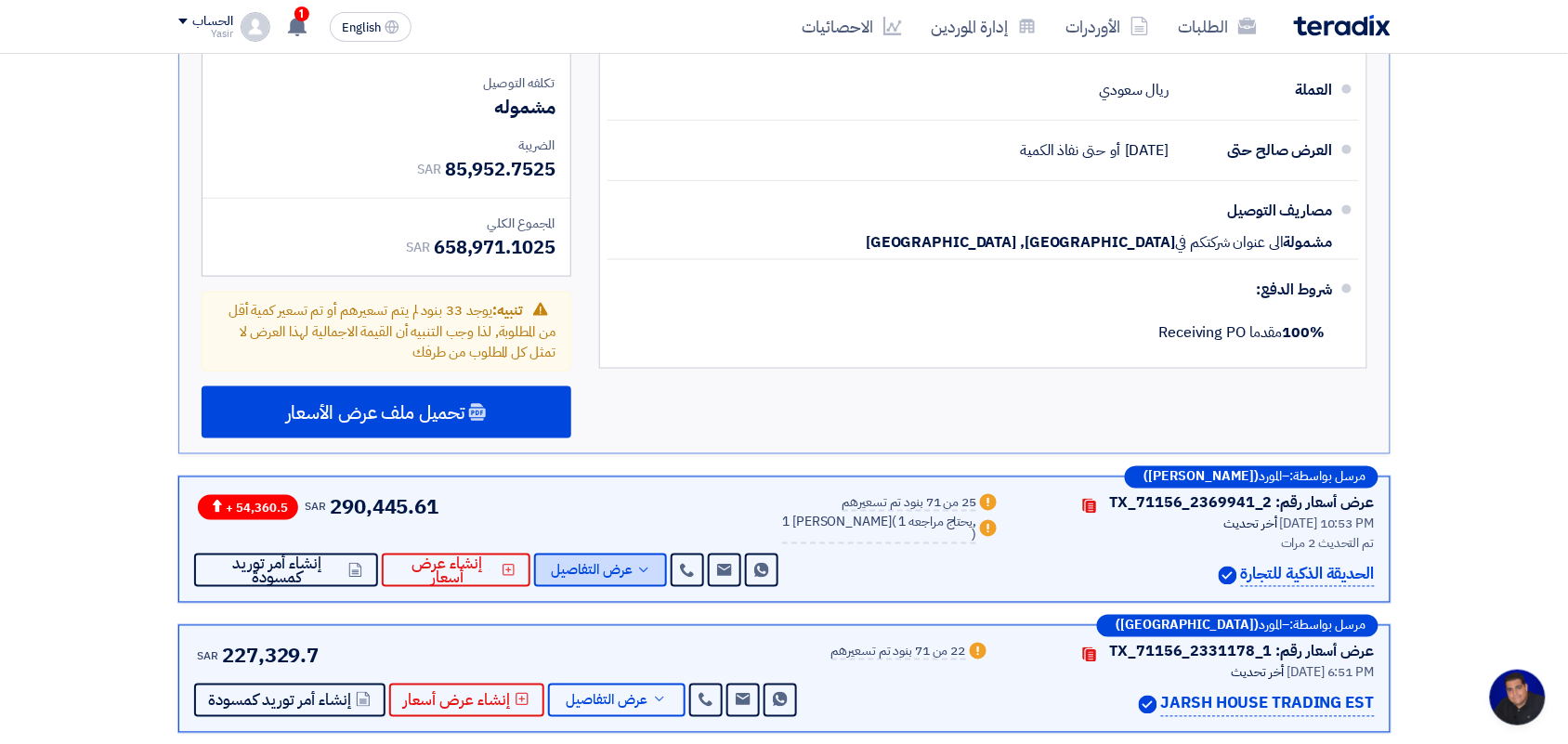
click at [593, 564] on span "عرض التفاصيل" at bounding box center [592, 571] width 82 height 14
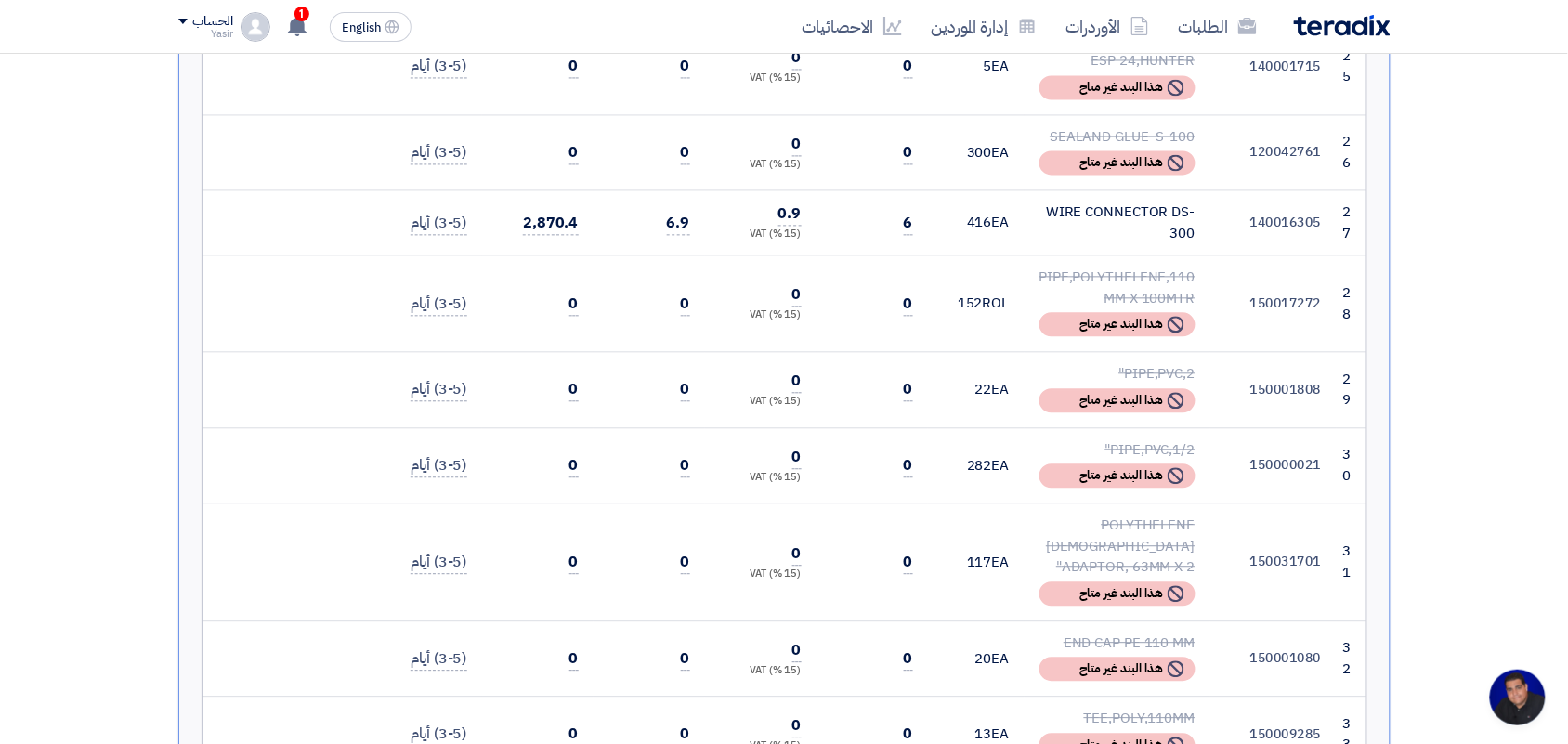
scroll to position [3484, 0]
